Goal: Task Accomplishment & Management: Manage account settings

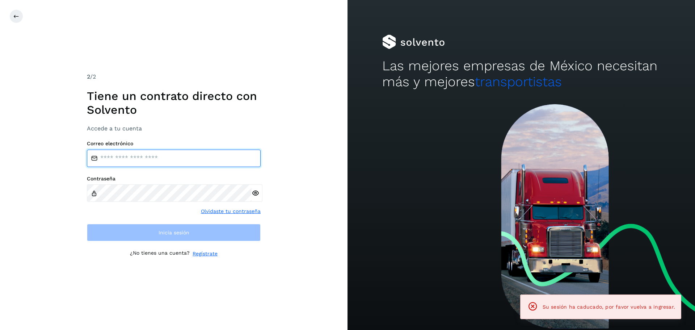
type input "**********"
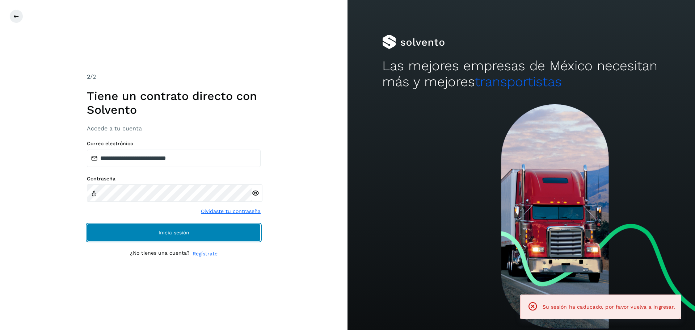
click at [238, 228] on button "Inicia sesión" at bounding box center [174, 232] width 174 height 17
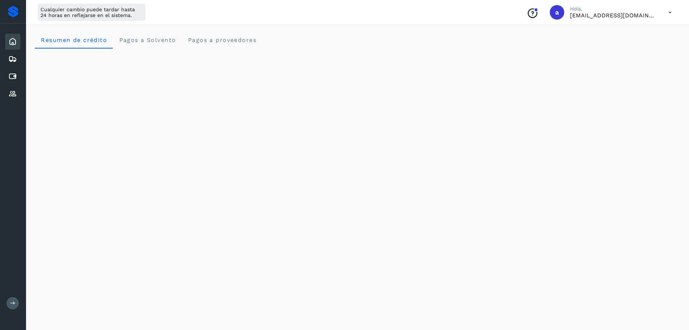
click at [672, 13] on icon at bounding box center [670, 12] width 15 height 15
click at [502, 33] on div at bounding box center [344, 165] width 689 height 330
